Goal: Task Accomplishment & Management: Use online tool/utility

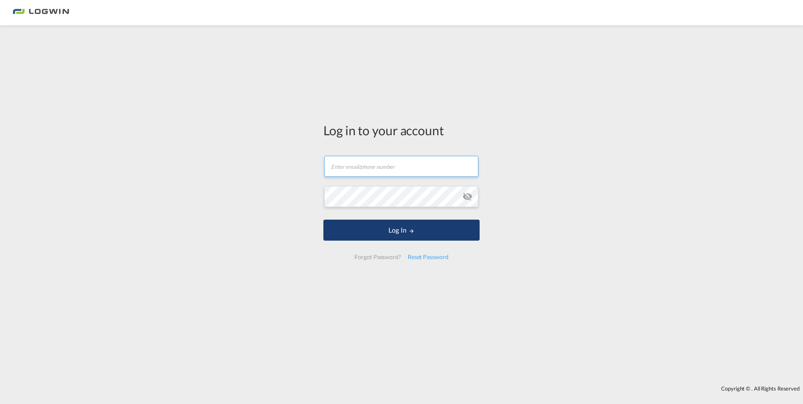
type input "[PERSON_NAME][EMAIL_ADDRESS][DOMAIN_NAME]"
click at [388, 229] on button "Log In" at bounding box center [401, 230] width 156 height 21
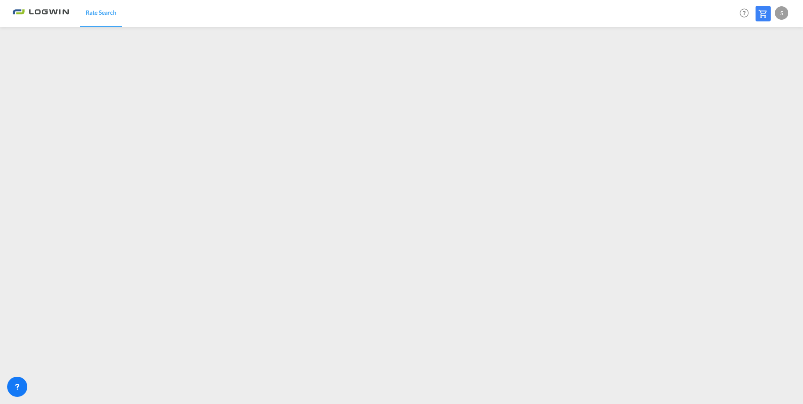
click at [778, 12] on div "S" at bounding box center [781, 12] width 13 height 13
click at [763, 63] on button "Logout" at bounding box center [772, 64] width 55 height 17
